Goal: Transaction & Acquisition: Purchase product/service

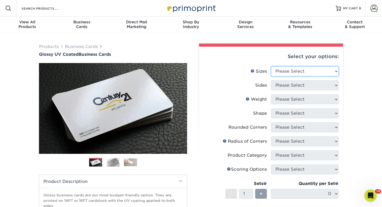
click at [306, 71] on select "Please Select 1.5" x 3.5" - Mini 1.75" x 3.5" - Mini 2" x 2" - Square 2" x 3" -…" at bounding box center [305, 72] width 68 height 10
click at [292, 68] on select "Please Select 1.5" x 3.5" - Mini 1.75" x 3.5" - Mini 2" x 2" - Square 2" x 3" -…" at bounding box center [305, 72] width 68 height 10
select select "2.00x3.50"
click at [271, 67] on select "Please Select 1.5" x 3.5" - Mini 1.75" x 3.5" - Mini 2" x 2" - Square 2" x 3" -…" at bounding box center [305, 72] width 68 height 10
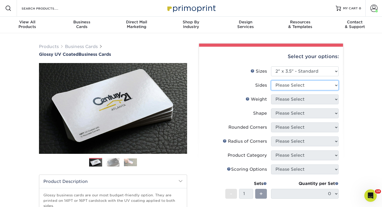
click at [289, 85] on select "Please Select Print Both Sides Print Front Only" at bounding box center [305, 86] width 68 height 10
select select "13abbda7-1d64-4f25-8bb2-c179b224825d"
click at [271, 81] on select "Please Select Print Both Sides Print Front Only" at bounding box center [305, 86] width 68 height 10
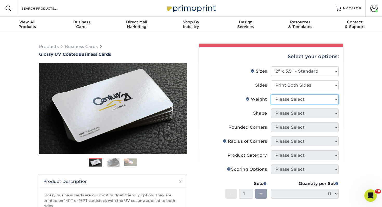
click at [287, 97] on select "Please Select 16PT 14PT" at bounding box center [305, 100] width 68 height 10
select select "14PT"
click at [271, 95] on select "Please Select 16PT 14PT" at bounding box center [305, 100] width 68 height 10
click at [0, 0] on select at bounding box center [0, 0] width 0 height 0
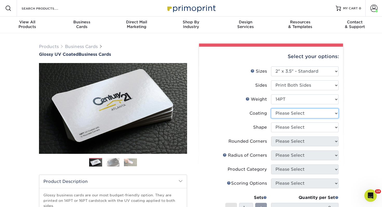
select select "ae367451-b2b8-45df-a344-0f05b6a12993"
click at [271, 109] on select at bounding box center [305, 114] width 68 height 10
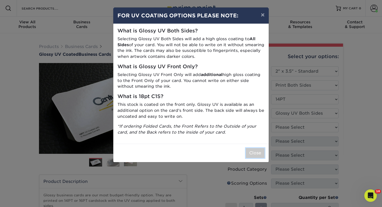
drag, startPoint x: 260, startPoint y: 154, endPoint x: 244, endPoint y: 125, distance: 33.4
click at [260, 154] on button "Close" at bounding box center [255, 153] width 19 height 10
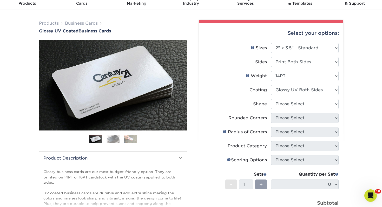
scroll to position [28, 0]
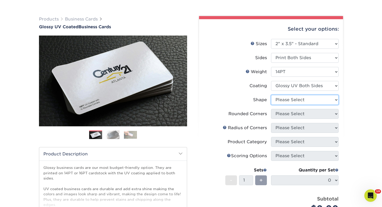
click at [284, 104] on select "Please Select Standard" at bounding box center [305, 100] width 68 height 10
select select "standard"
click at [271, 95] on select "Please Select Standard" at bounding box center [305, 100] width 68 height 10
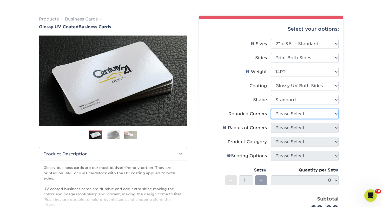
click at [286, 114] on select "Please Select Yes - Round 2 Corners Yes - Round 4 Corners No" at bounding box center [305, 114] width 68 height 10
select select "0"
click at [271, 109] on select "Please Select Yes - Round 2 Corners Yes - Round 4 Corners No" at bounding box center [305, 114] width 68 height 10
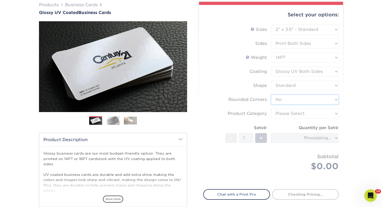
scroll to position [42, 0]
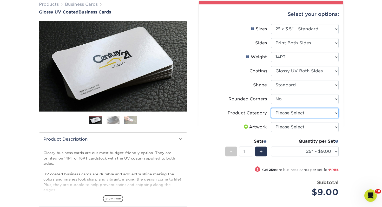
click at [290, 112] on select "Please Select Business Cards" at bounding box center [305, 113] width 68 height 10
select select "3b5148f1-0588-4f88-a218-97bcfdce65c1"
click at [271, 108] on select "Please Select Business Cards" at bounding box center [305, 113] width 68 height 10
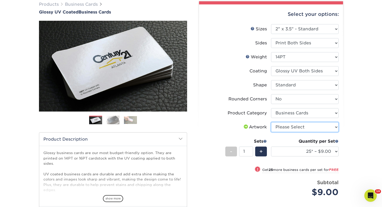
click at [286, 130] on select "Please Select I will upload files I need a design - $100" at bounding box center [305, 127] width 68 height 10
select select "upload"
click at [271, 122] on select "Please Select I will upload files I need a design - $100" at bounding box center [305, 127] width 68 height 10
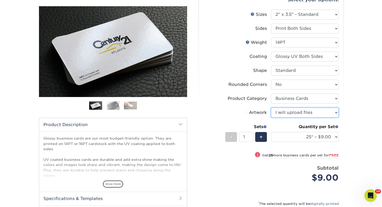
scroll to position [59, 0]
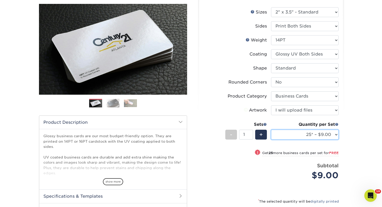
click at [297, 138] on select "25* – $9.00 50* – $9.00 100* – $9.00 250* – $17.00 500 – $33.00 1000 – $42.00 2…" at bounding box center [305, 135] width 68 height 10
select select "250* – $17.00"
click at [271, 130] on select "25* – $9.00 50* – $9.00 100* – $9.00 250* – $17.00 500 – $33.00 1000 – $42.00 2…" at bounding box center [305, 135] width 68 height 10
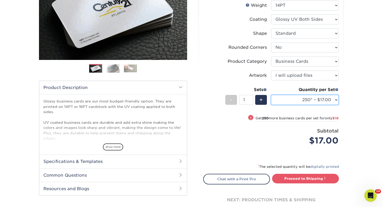
scroll to position [113, 0]
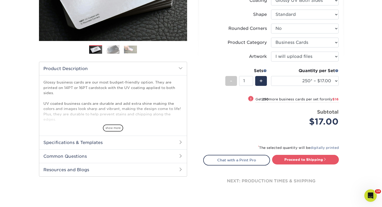
click at [300, 166] on div "next: production times & shipping" at bounding box center [271, 181] width 136 height 31
click at [331, 159] on link "Proceed to Shipping" at bounding box center [305, 159] width 67 height 9
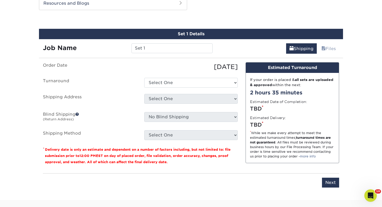
scroll to position [282, 0]
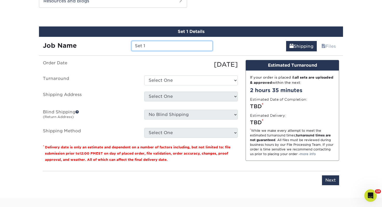
drag, startPoint x: 192, startPoint y: 50, endPoint x: 44, endPoint y: 38, distance: 148.4
click at [44, 38] on div "Job Name Set 1" at bounding box center [128, 44] width 178 height 15
type input "Marke Wismer"
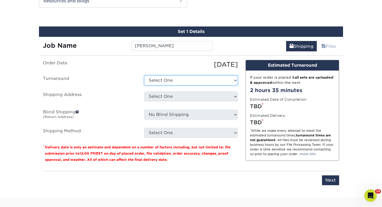
click at [196, 82] on select "Select One 2-4 Business Days 2 Day Next Business Day" at bounding box center [191, 81] width 94 height 10
select select "0d2015eb-ac6c-4252-b2f1-1c5560e96a65"
click at [144, 76] on select "Select One 2-4 Business Days 2 Day Next Business Day" at bounding box center [191, 81] width 94 height 10
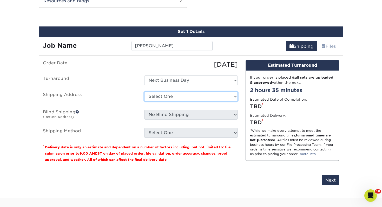
click at [187, 96] on select "Select One Adrian, MI Akron, OH" at bounding box center [191, 97] width 94 height 10
select select "139808"
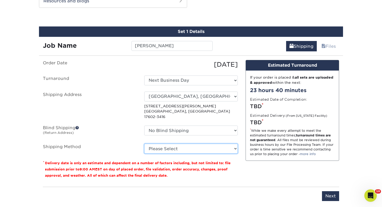
click at [172, 144] on select "Please Select Ground Shipping (+$7.84) 3 Day Shipping Service (+$15.33) 2 Day A…" at bounding box center [191, 149] width 94 height 10
select select "03"
click at [144, 144] on select "Please Select Ground Shipping (+$7.84) 3 Day Shipping Service (+$15.33) 2 Day A…" at bounding box center [191, 149] width 94 height 10
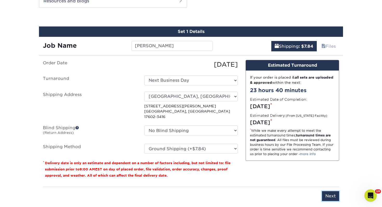
click at [336, 194] on input "Next" at bounding box center [330, 197] width 17 height 10
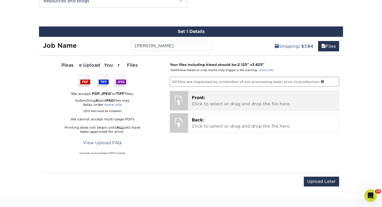
click at [215, 105] on p "Front: Click to select or drag and drop the file here." at bounding box center [264, 101] width 144 height 12
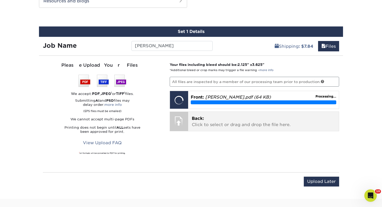
click at [245, 114] on div "Back: Click to select or drag and drop the file here. Choose file" at bounding box center [263, 121] width 151 height 19
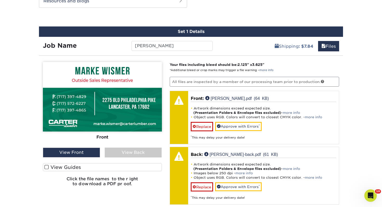
click at [150, 164] on label "View Guides" at bounding box center [102, 168] width 119 height 8
click at [0, 0] on input "View Guides" at bounding box center [0, 0] width 0 height 0
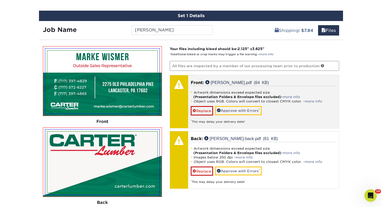
scroll to position [299, 0]
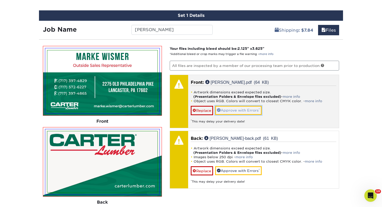
click at [247, 112] on link "Approve with Errors *" at bounding box center [238, 110] width 47 height 9
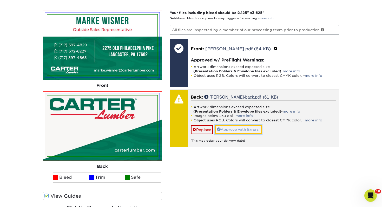
click at [243, 127] on link "Approve with Errors *" at bounding box center [238, 129] width 47 height 9
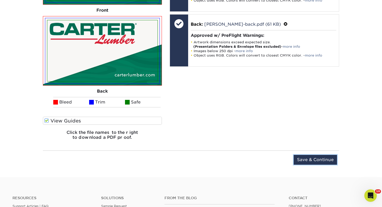
click at [328, 160] on input "Save & Continue" at bounding box center [315, 160] width 43 height 10
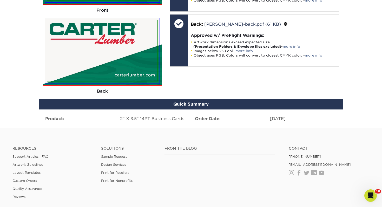
scroll to position [378, 0]
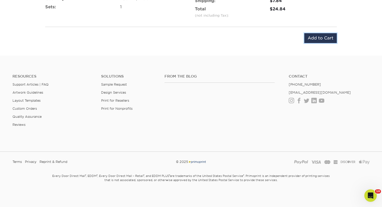
click at [327, 40] on input "Add to Cart" at bounding box center [320, 38] width 33 height 10
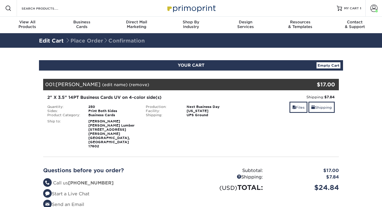
select select "139808"
click at [320, 109] on link "Shipping" at bounding box center [322, 107] width 26 height 11
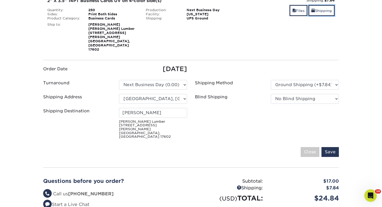
scroll to position [100, 0]
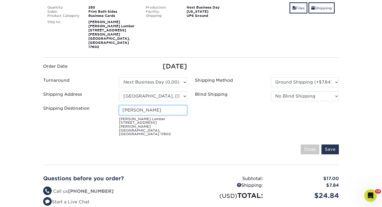
drag, startPoint x: 167, startPoint y: 97, endPoint x: -9, endPoint y: 87, distance: 176.5
click at [0, 87] on html "Resources Menu Search Products Account Welcome, Libby Account Dashboard Active …" at bounding box center [191, 153] width 382 height 507
type input "[PERSON_NAME]"
click at [330, 145] on input "Save" at bounding box center [330, 150] width 17 height 10
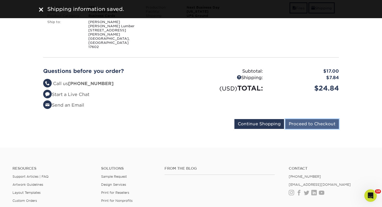
click at [317, 119] on input "Proceed to Checkout" at bounding box center [313, 124] width 54 height 10
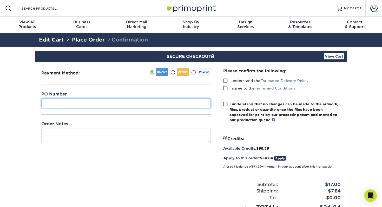
click at [73, 104] on input "text" at bounding box center [126, 104] width 170 height 10
type input "388"
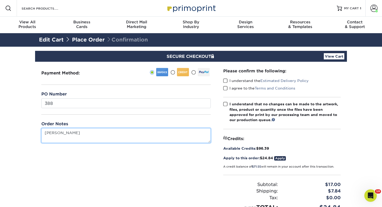
type textarea "[PERSON_NAME]"
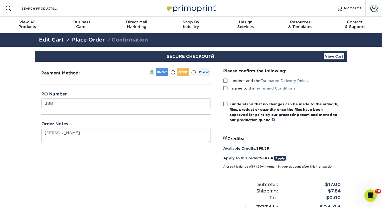
click at [226, 81] on span at bounding box center [225, 81] width 4 height 5
click at [0, 0] on input "I understand the Estimated Delivery Policy" at bounding box center [0, 0] width 0 height 0
click at [226, 89] on span at bounding box center [225, 88] width 4 height 5
click at [0, 0] on input "I agree to the Terms and Conditions" at bounding box center [0, 0] width 0 height 0
click at [225, 107] on label "I understand that no changes can be made to the artwork, files, product or quan…" at bounding box center [282, 112] width 118 height 21
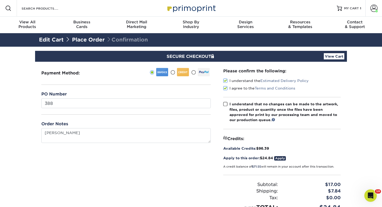
click at [0, 0] on input "I understand that no changes can be made to the artwork, files, product or quan…" at bounding box center [0, 0] width 0 height 0
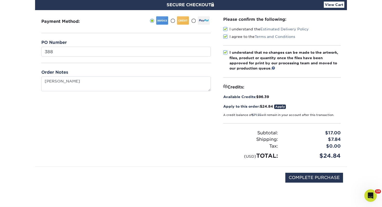
scroll to position [93, 0]
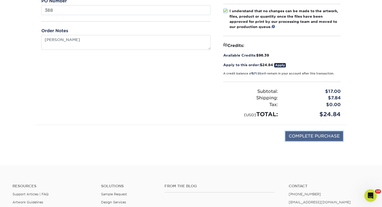
click at [317, 135] on input "COMPLETE PURCHASE" at bounding box center [315, 137] width 58 height 10
type input "PROCESSING, PLEASE WAIT..."
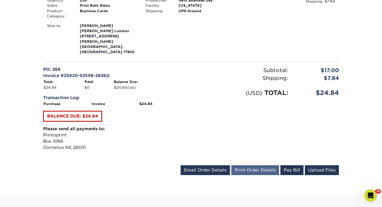
scroll to position [186, 0]
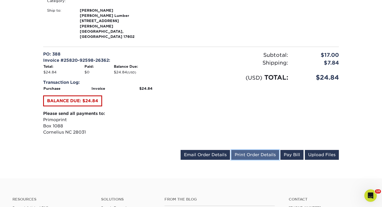
click at [256, 150] on link "Print Order Details" at bounding box center [255, 155] width 48 height 10
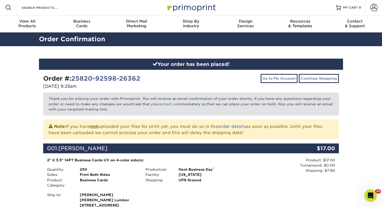
scroll to position [0, 0]
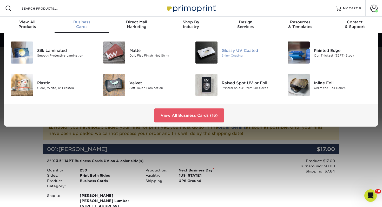
click at [246, 48] on div "Glossy UV Coated" at bounding box center [251, 51] width 58 height 6
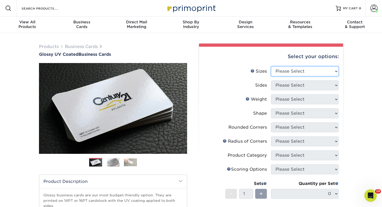
click at [323, 68] on select "Please Select 1.5" x 3.5" - Mini 1.75" x 3.5" - Mini 2" x 2" - Square 2" x 3" -…" at bounding box center [305, 72] width 68 height 10
select select "2.00x3.50"
click at [271, 67] on select "Please Select 1.5" x 3.5" - Mini 1.75" x 3.5" - Mini 2" x 2" - Square 2" x 3" -…" at bounding box center [305, 72] width 68 height 10
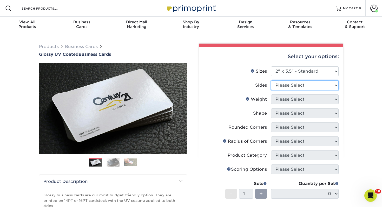
click at [302, 83] on select "Please Select Print Both Sides Print Front Only" at bounding box center [305, 86] width 68 height 10
select select "13abbda7-1d64-4f25-8bb2-c179b224825d"
click at [271, 81] on select "Please Select Print Both Sides Print Front Only" at bounding box center [305, 86] width 68 height 10
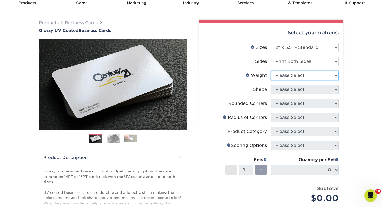
click at [301, 73] on select "Please Select 16PT 14PT" at bounding box center [305, 76] width 68 height 10
select select "14PT"
click at [271, 71] on select "Please Select 16PT 14PT" at bounding box center [305, 76] width 68 height 10
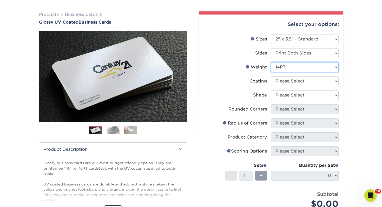
scroll to position [34, 0]
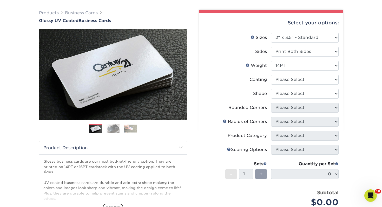
click at [301, 86] on li "Coating" at bounding box center [271, 82] width 135 height 14
click at [301, 83] on select at bounding box center [305, 80] width 68 height 10
select select "ae367451-b2b8-45df-a344-0f05b6a12993"
click at [271, 75] on select at bounding box center [305, 80] width 68 height 10
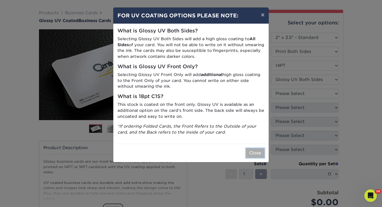
drag, startPoint x: 254, startPoint y: 154, endPoint x: 235, endPoint y: 119, distance: 39.7
click at [253, 154] on button "Close" at bounding box center [255, 153] width 19 height 10
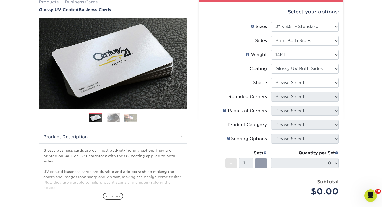
scroll to position [46, 0]
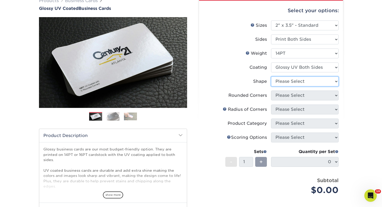
click at [281, 81] on select "Please Select Standard" at bounding box center [305, 82] width 68 height 10
select select "standard"
click at [271, 77] on select "Please Select Standard" at bounding box center [305, 82] width 68 height 10
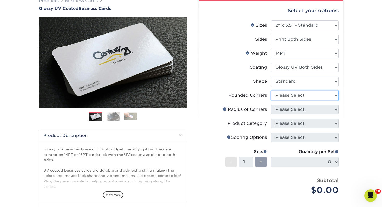
click at [280, 95] on select "Please Select Yes - Round 2 Corners Yes - Round 4 Corners No" at bounding box center [305, 96] width 68 height 10
select select "0"
click at [271, 91] on select "Please Select Yes - Round 2 Corners Yes - Round 4 Corners No" at bounding box center [305, 96] width 68 height 10
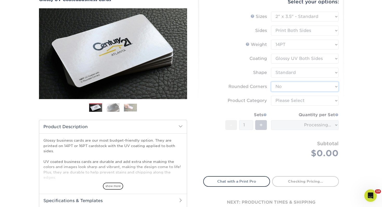
scroll to position [56, 0]
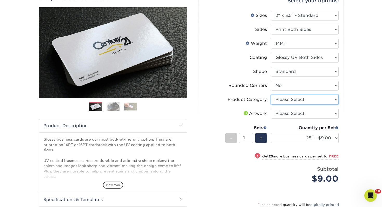
click at [297, 102] on select "Please Select Business Cards" at bounding box center [305, 100] width 68 height 10
select select "3b5148f1-0588-4f88-a218-97bcfdce65c1"
click at [271, 95] on select "Please Select Business Cards" at bounding box center [305, 100] width 68 height 10
click at [286, 110] on select "Please Select I will upload files I need a design - $100" at bounding box center [305, 114] width 68 height 10
select select "upload"
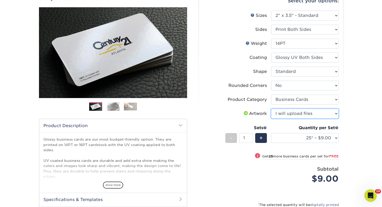
click at [271, 109] on select "Please Select I will upload files I need a design - $100" at bounding box center [305, 114] width 68 height 10
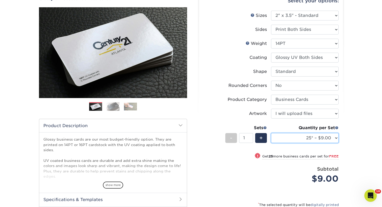
click at [297, 140] on select "25* – $9.00 50* – $9.00 100* – $9.00 250* – $17.00 500 – $33.00 1000 – $42.00 2…" at bounding box center [305, 138] width 68 height 10
select select "250* – $17.00"
click at [271, 133] on select "25* – $9.00 50* – $9.00 100* – $9.00 250* – $17.00 500 – $33.00 1000 – $42.00 2…" at bounding box center [305, 138] width 68 height 10
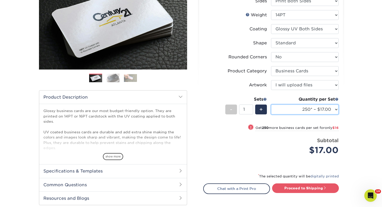
scroll to position [88, 0]
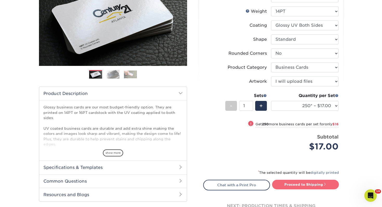
drag, startPoint x: 310, startPoint y: 178, endPoint x: 310, endPoint y: 182, distance: 3.7
click at [310, 178] on div "* The selected quantity will be digitally printed" at bounding box center [271, 175] width 136 height 10
click at [310, 182] on link "Proceed to Shipping" at bounding box center [305, 184] width 67 height 9
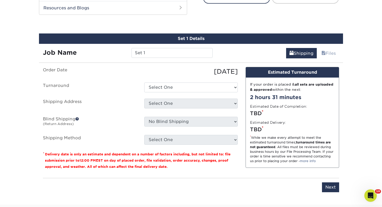
scroll to position [282, 0]
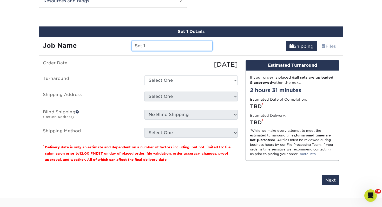
drag, startPoint x: 162, startPoint y: 46, endPoint x: 85, endPoint y: 38, distance: 77.1
click at [85, 38] on div "Job Name Set 1" at bounding box center [128, 44] width 178 height 15
click at [153, 46] on input "Ryan Auscue" at bounding box center [172, 46] width 81 height 10
type input "[PERSON_NAME]"
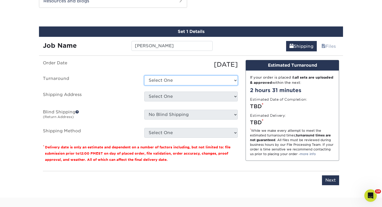
click at [173, 76] on select "Select One 2-4 Business Days 2 Day Next Business Day" at bounding box center [191, 81] width 94 height 10
select select "0d2015eb-ac6c-4252-b2f1-1c5560e96a65"
click at [144, 76] on select "Select One 2-4 Business Days 2 Day Next Business Day" at bounding box center [191, 81] width 94 height 10
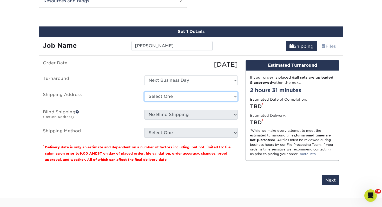
click at [166, 101] on select "Select One Adrian, MI Akron, OH" at bounding box center [191, 97] width 94 height 10
select select "108970"
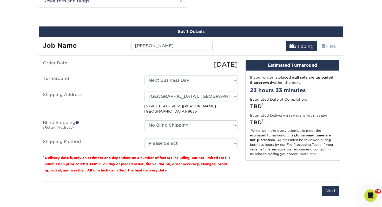
scroll to position [282, 0]
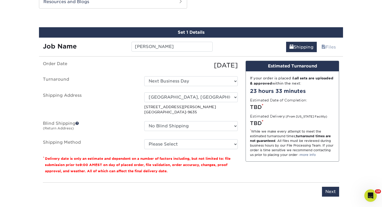
click at [177, 138] on ul "Order Date 08/20/2025 Turnaround Select One 2-4 Business Days 2 Day Next Busine…" at bounding box center [140, 105] width 195 height 89
click at [176, 145] on select "Please Select Ground Shipping (+$7.84) 3 Day Shipping Service (+$15.34) 2 Day A…" at bounding box center [191, 145] width 94 height 10
click at [144, 140] on select "Please Select Ground Shipping (+$7.84) 3 Day Shipping Service (+$15.34) 2 Day A…" at bounding box center [191, 145] width 94 height 10
click at [173, 144] on select "Please Select Ground Shipping (+$7.84) 3 Day Shipping Service (+$15.34) 2 Day A…" at bounding box center [191, 145] width 94 height 10
select select "03"
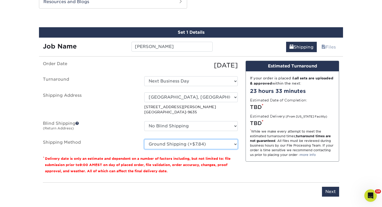
click at [144, 140] on select "Please Select Ground Shipping (+$7.84) 3 Day Shipping Service (+$15.34) 2 Day A…" at bounding box center [191, 145] width 94 height 10
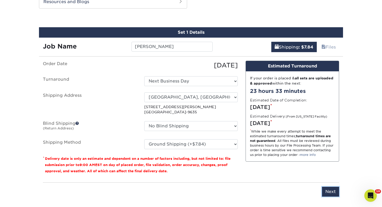
click at [331, 193] on input "Next" at bounding box center [330, 192] width 17 height 10
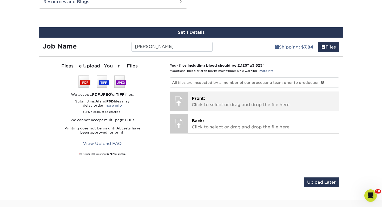
click at [230, 104] on p "Front: Click to select or drag and drop the file here." at bounding box center [264, 102] width 144 height 12
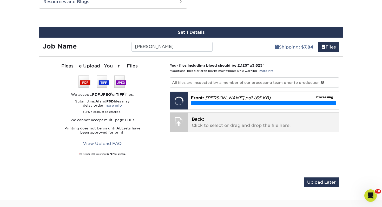
click at [230, 121] on p "Back: Click to select or drag and drop the file here." at bounding box center [264, 122] width 144 height 12
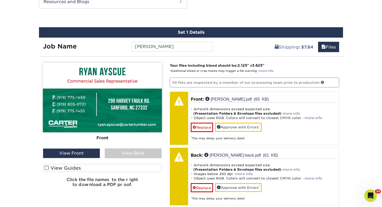
click at [144, 166] on label "View Guides" at bounding box center [102, 168] width 119 height 8
click at [0, 0] on input "View Guides" at bounding box center [0, 0] width 0 height 0
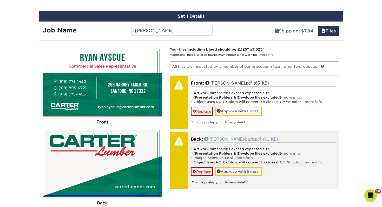
scroll to position [298, 0]
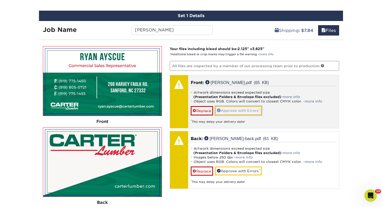
click at [245, 110] on link "Approve with Errors *" at bounding box center [238, 110] width 47 height 9
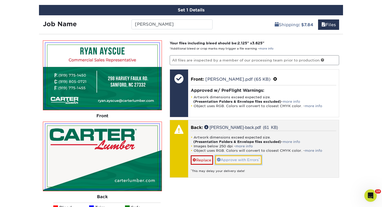
click at [235, 161] on link "Approve with Errors *" at bounding box center [238, 160] width 47 height 9
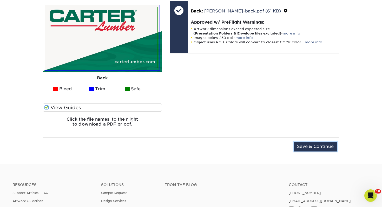
click at [310, 146] on input "Save & Continue" at bounding box center [315, 147] width 43 height 10
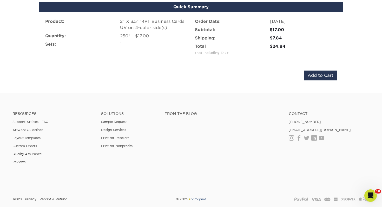
scroll to position [305, 0]
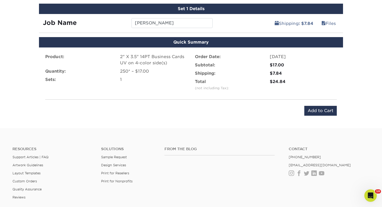
click at [318, 118] on div "Product: 2" X 3.5" 14PT Business Cards UV on 4-color side(s) Quantity: 250* – $…" at bounding box center [191, 85] width 304 height 75
click at [317, 111] on input "Add to Cart" at bounding box center [320, 111] width 33 height 10
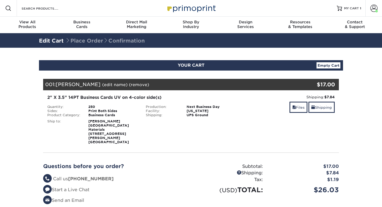
select select "219240"
click at [329, 108] on link "Shipping" at bounding box center [322, 107] width 26 height 11
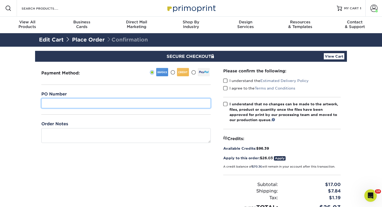
click at [71, 105] on input "text" at bounding box center [126, 104] width 170 height 10
type input "485"
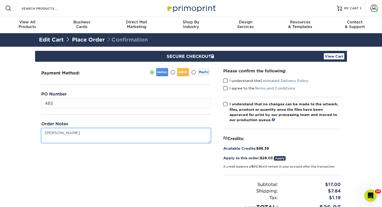
type textarea "[PERSON_NAME]"
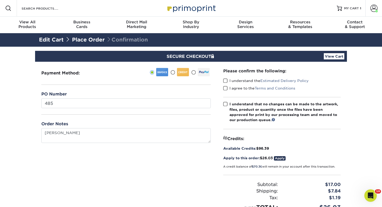
click at [225, 79] on span at bounding box center [225, 81] width 4 height 5
click at [0, 0] on input "I understand the Estimated Delivery Policy" at bounding box center [0, 0] width 0 height 0
drag, startPoint x: 225, startPoint y: 86, endPoint x: 227, endPoint y: 93, distance: 6.5
click at [225, 86] on span at bounding box center [225, 88] width 4 height 5
click at [0, 0] on input "I agree to the Terms and Conditions" at bounding box center [0, 0] width 0 height 0
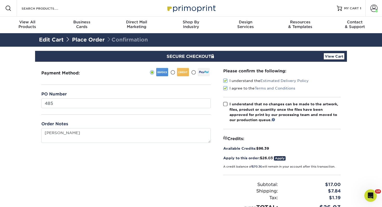
click at [226, 106] on span at bounding box center [225, 104] width 4 height 5
click at [0, 0] on input "I understand that no changes can be made to the artwork, files, product or quan…" at bounding box center [0, 0] width 0 height 0
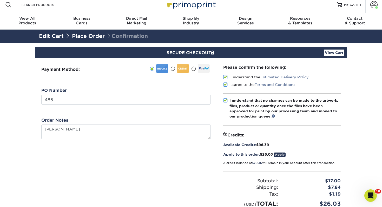
scroll to position [41, 0]
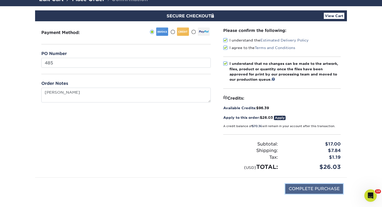
click at [303, 191] on input "COMPLETE PURCHASE" at bounding box center [315, 189] width 58 height 10
type input "PROCESSING, PLEASE WAIT..."
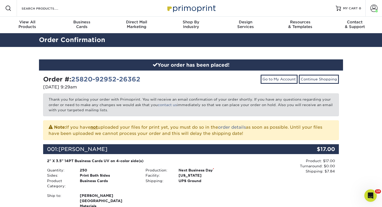
scroll to position [125, 0]
